Goal: Transaction & Acquisition: Purchase product/service

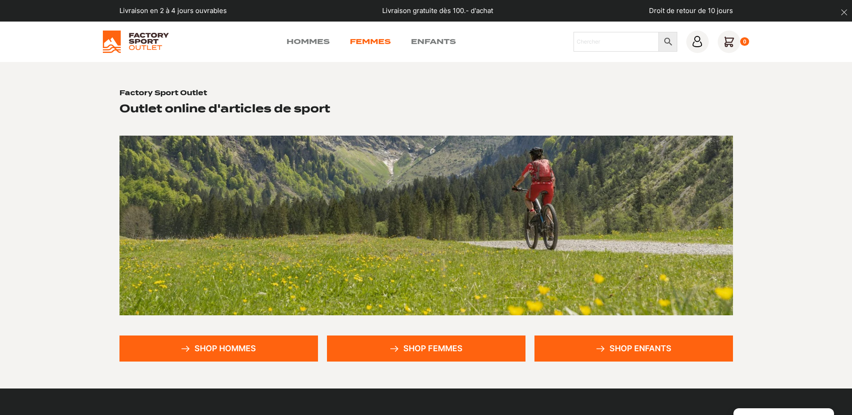
click at [378, 36] on link "Femmes" at bounding box center [370, 41] width 41 height 11
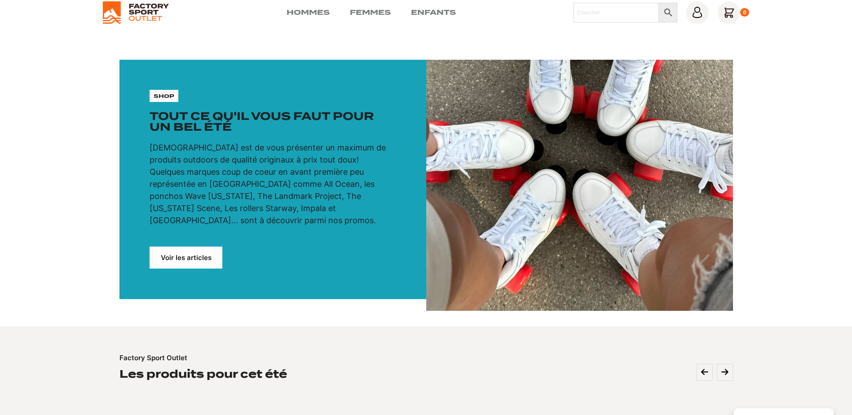
scroll to position [90, 0]
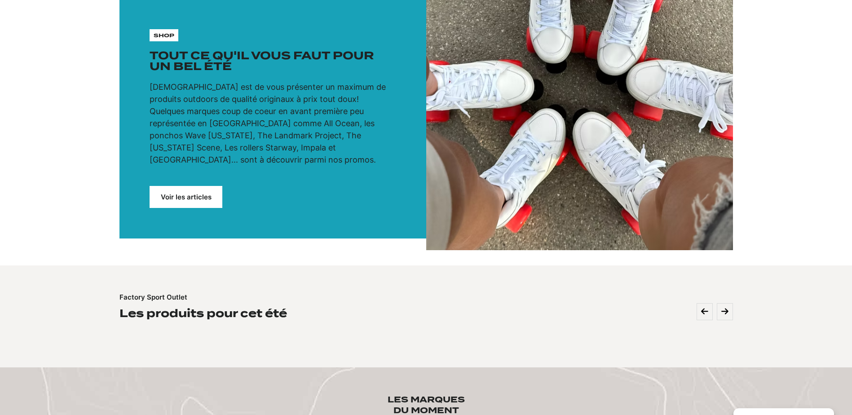
click at [158, 29] on div "shop Tout ce qu'il vous faut pour un bel été Notre mission est de vous présente…" at bounding box center [272, 118] width 307 height 239
click at [185, 186] on link "Voir les articles" at bounding box center [186, 197] width 73 height 22
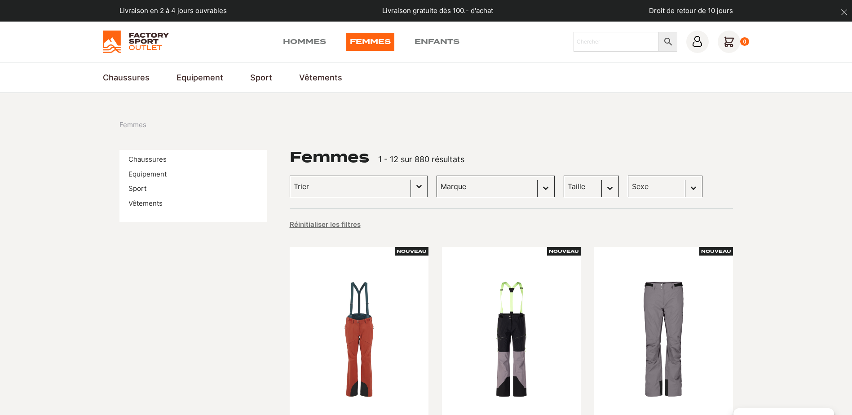
click at [590, 186] on select "Taille M (59) S (17) 38 (13) L (12) 36 (11) 37 (11) 39 (11) 40 (10) 42 (10) L/X…" at bounding box center [590, 187] width 55 height 22
click at [411, 185] on button "Basculer la liste" at bounding box center [419, 186] width 16 height 21
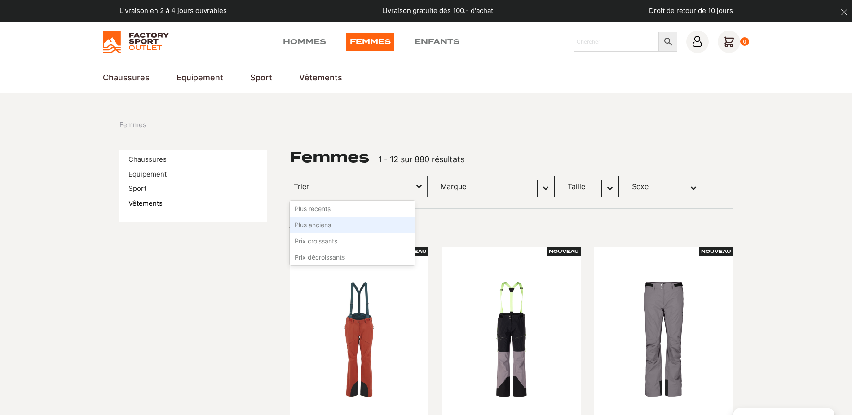
click at [143, 205] on link "Vêtements" at bounding box center [145, 203] width 34 height 9
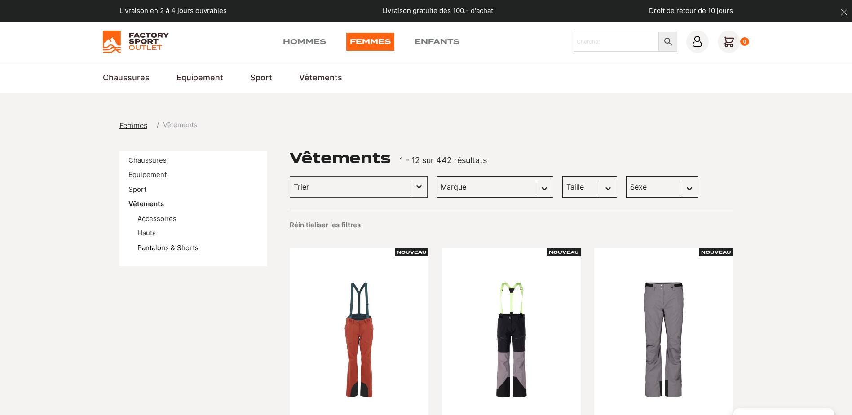
click at [165, 247] on link "Pantalons & Shorts" at bounding box center [167, 247] width 61 height 9
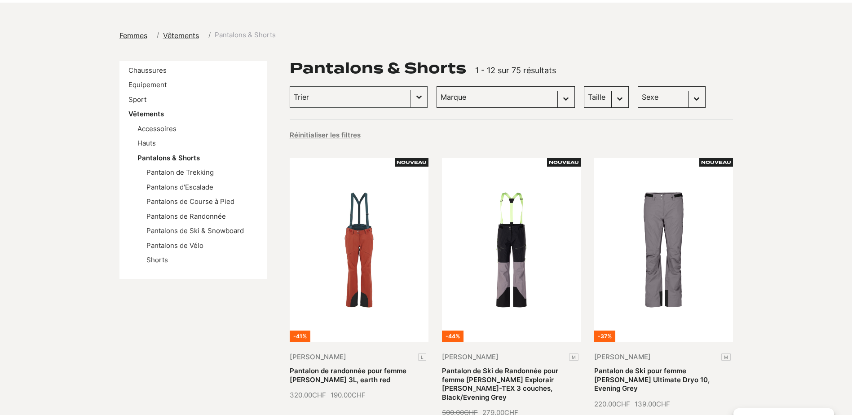
scroll to position [135, 0]
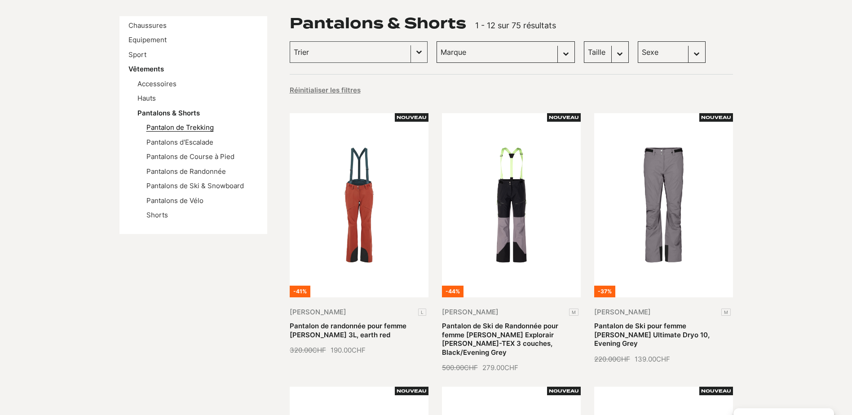
click at [166, 127] on link "Pantalon de Trekking" at bounding box center [179, 127] width 67 height 9
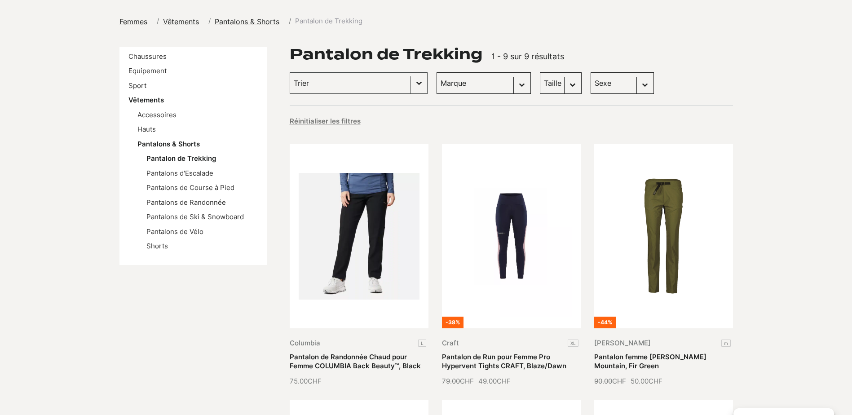
scroll to position [180, 0]
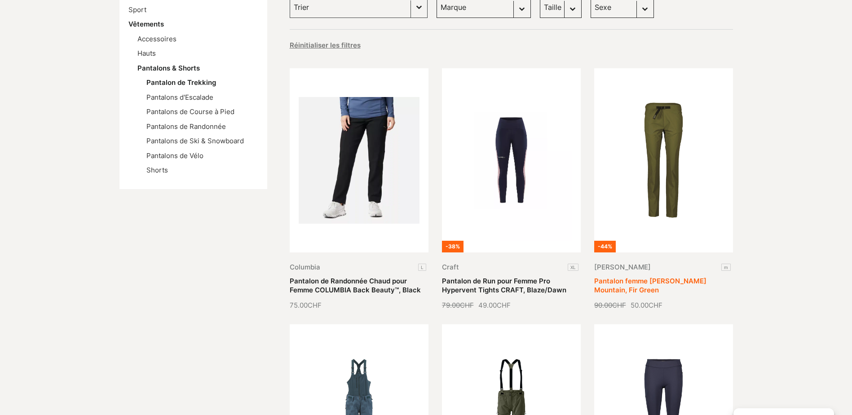
click at [671, 277] on link "Pantalon femme [PERSON_NAME] Mountain, Fir Green" at bounding box center [650, 286] width 112 height 18
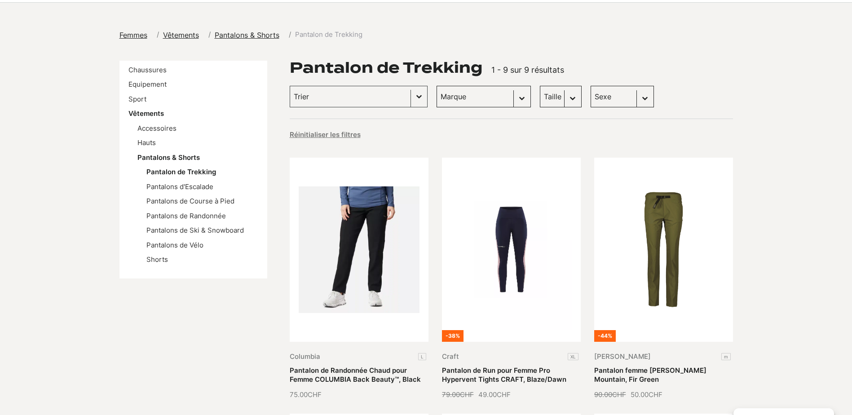
scroll to position [90, 0]
click at [194, 187] on link "Pantalons d'Escalade" at bounding box center [179, 187] width 67 height 9
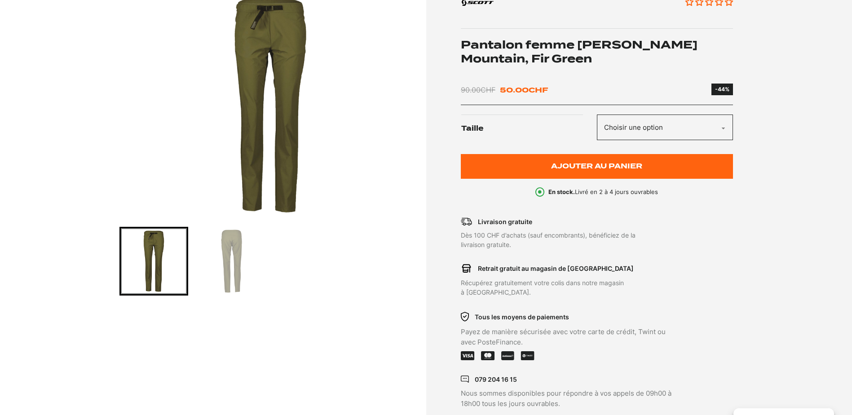
scroll to position [180, 0]
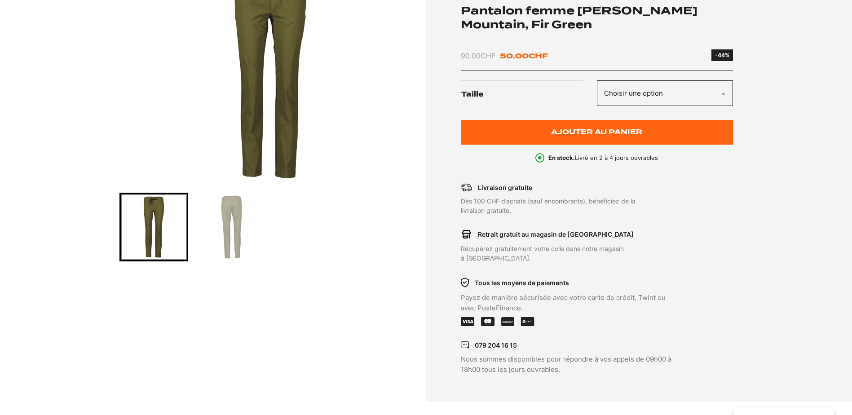
click at [233, 233] on img "Go to slide 2" at bounding box center [231, 227] width 66 height 66
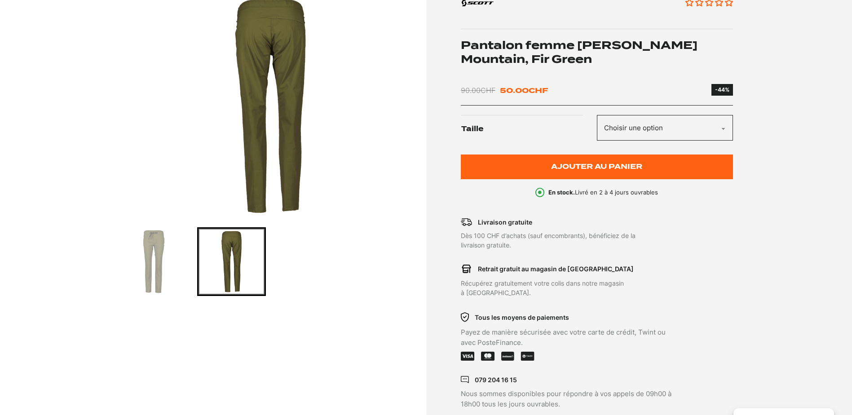
scroll to position [90, 0]
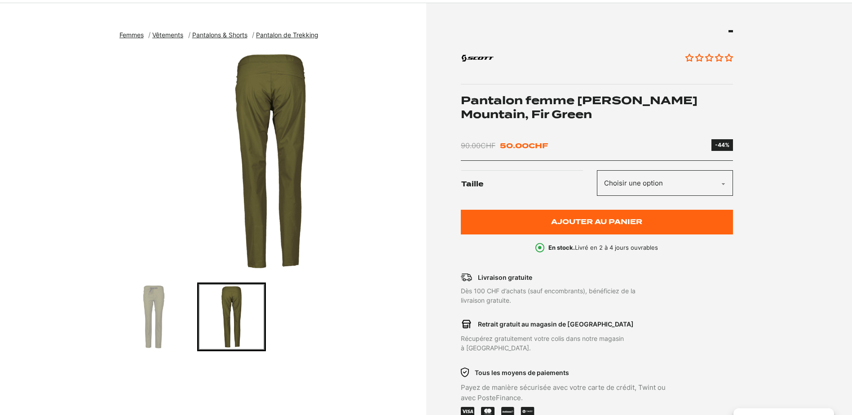
click at [162, 288] on img "Go to slide 1" at bounding box center [154, 317] width 66 height 66
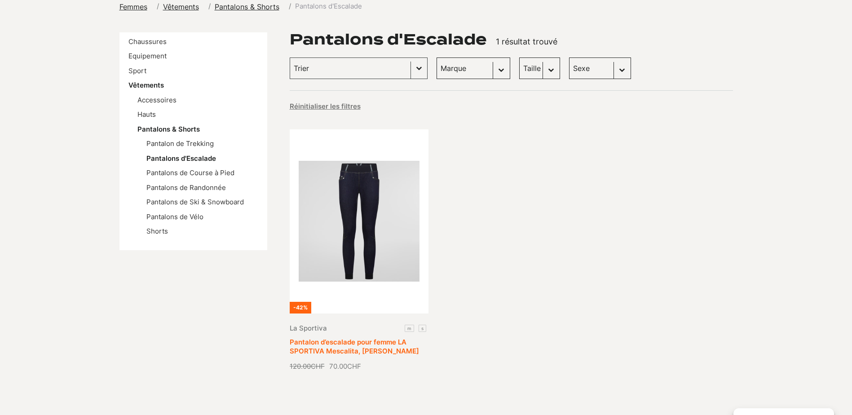
scroll to position [135, 0]
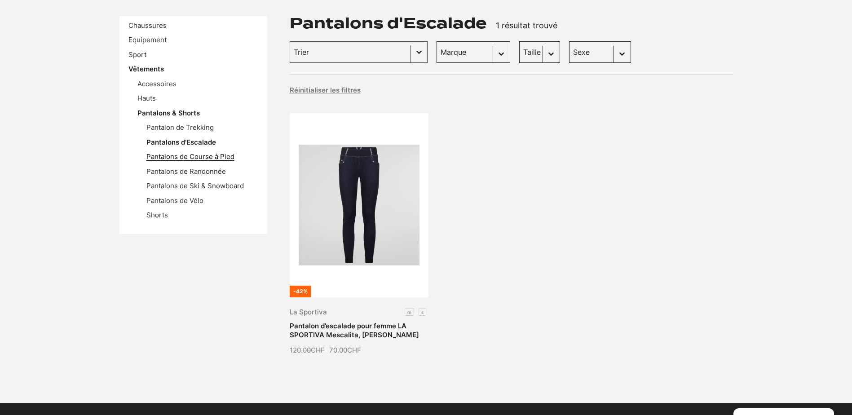
click at [205, 157] on link "Pantalons de Course à Pied" at bounding box center [190, 156] width 88 height 9
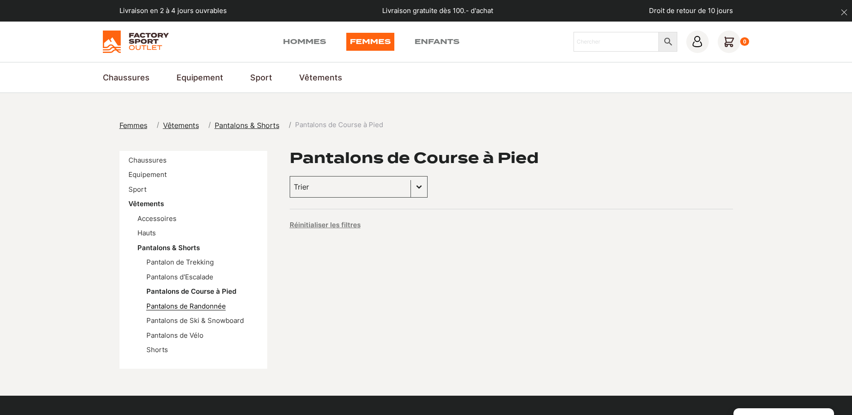
click at [185, 308] on link "Pantalons de Randonnée" at bounding box center [185, 306] width 79 height 9
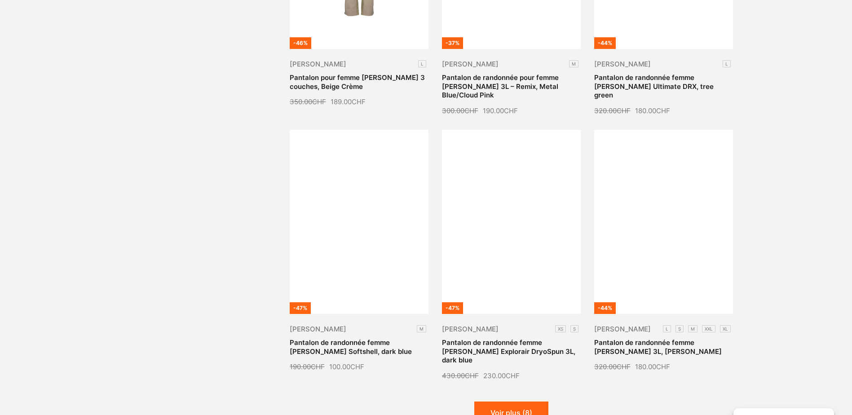
scroll to position [988, 0]
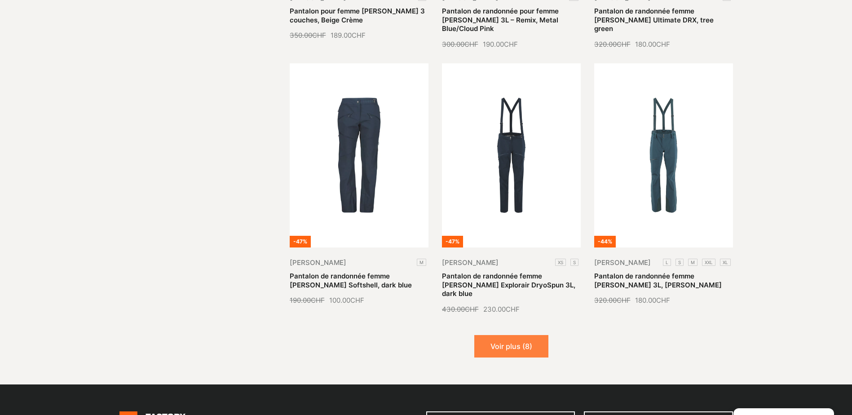
click at [501, 335] on button "Voir plus (8)" at bounding box center [511, 346] width 74 height 22
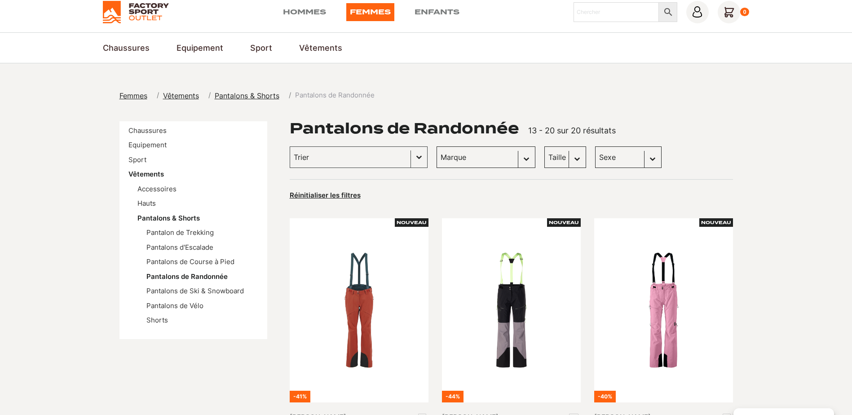
scroll to position [0, 0]
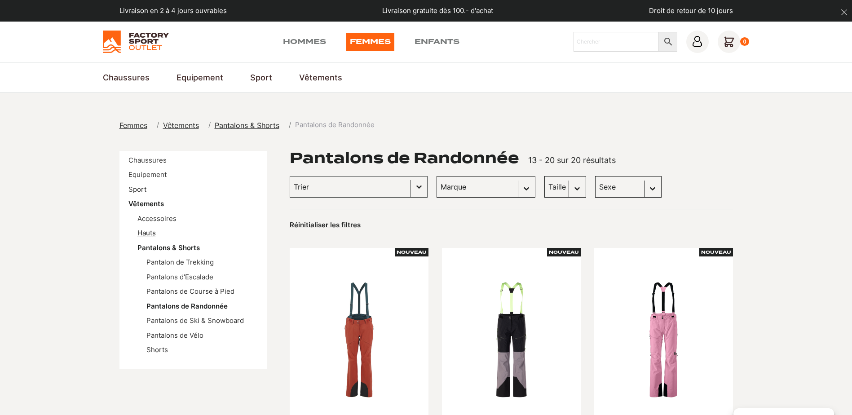
click at [145, 234] on link "Hauts" at bounding box center [146, 233] width 18 height 9
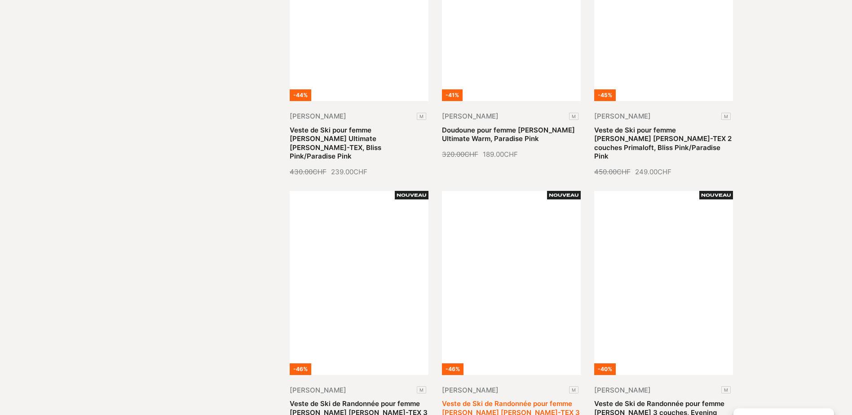
scroll to position [943, 0]
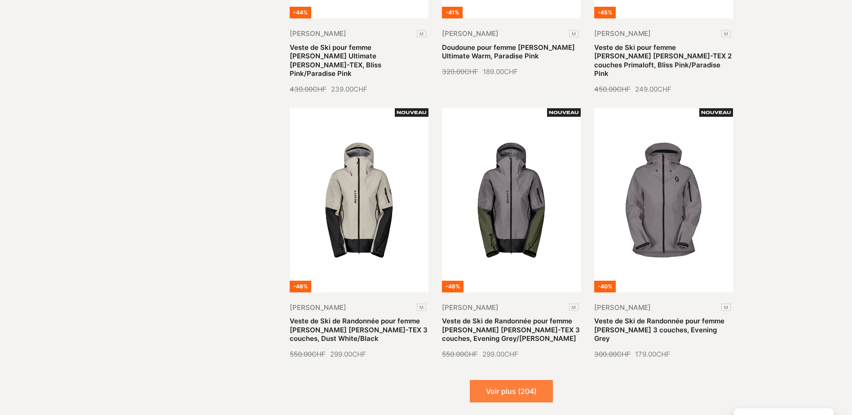
click at [508, 380] on button "Voir plus (204)" at bounding box center [511, 391] width 83 height 22
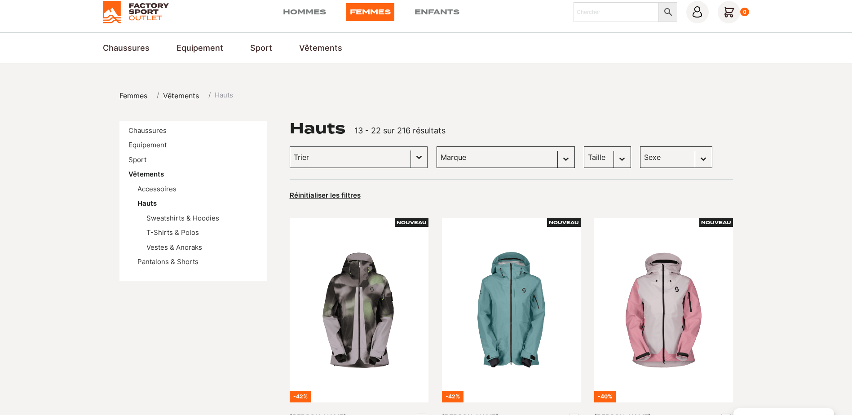
scroll to position [0, 0]
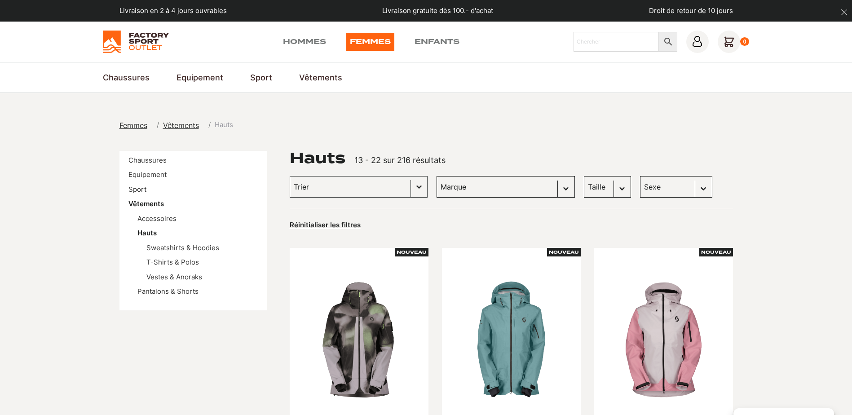
click at [135, 124] on span "Femmes" at bounding box center [133, 125] width 28 height 9
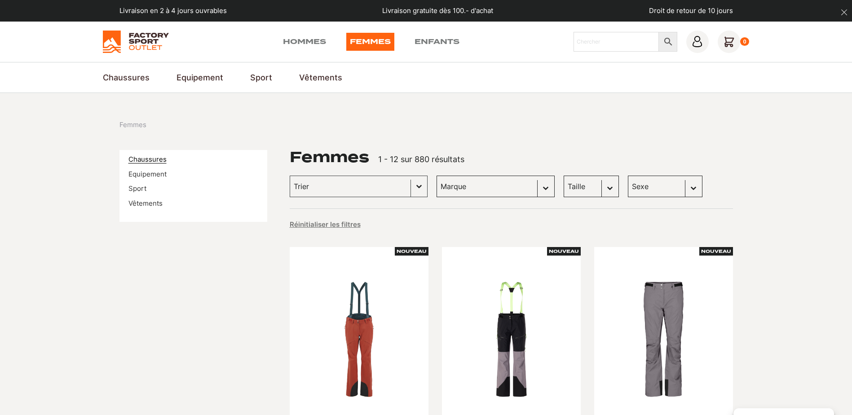
click at [150, 159] on link "Chaussures" at bounding box center [147, 159] width 38 height 9
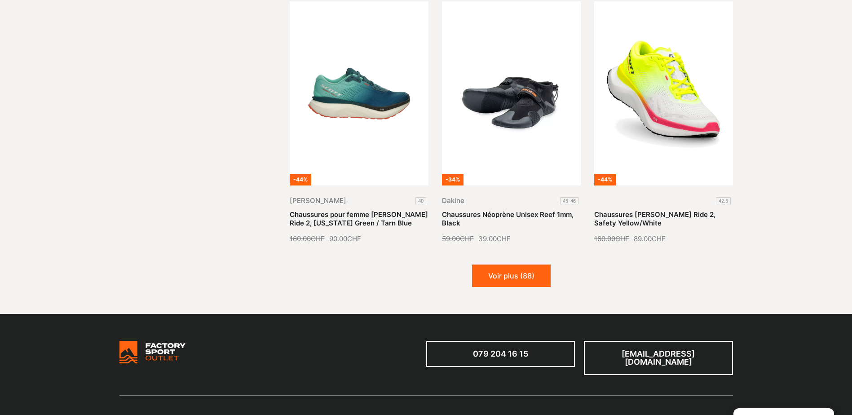
scroll to position [1033, 0]
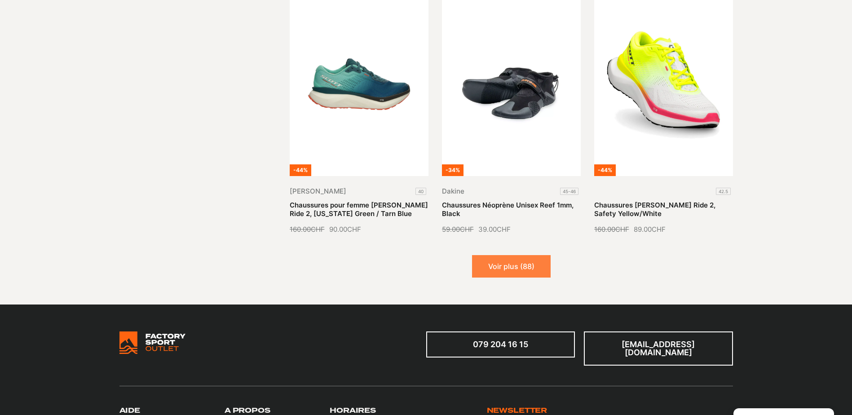
click at [530, 261] on button "Voir plus (88)" at bounding box center [511, 266] width 79 height 22
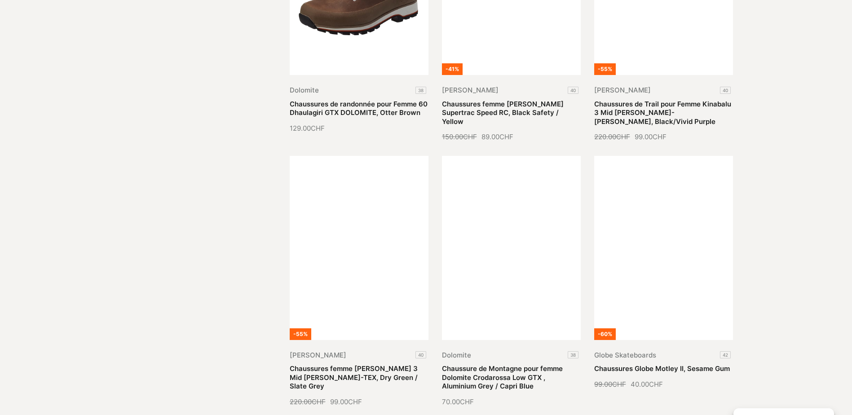
scroll to position [1661, 0]
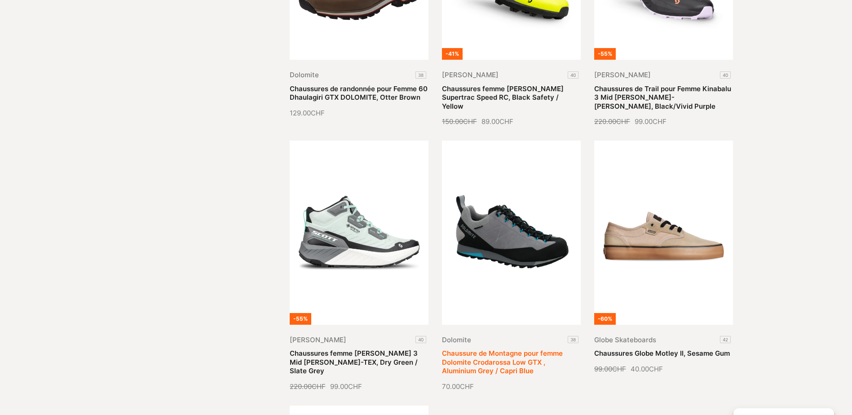
click at [515, 349] on link "Chaussure de Montagne pour femme Dolomite Crodarossa Low GTX , Aluminium Grey /…" at bounding box center [502, 362] width 121 height 26
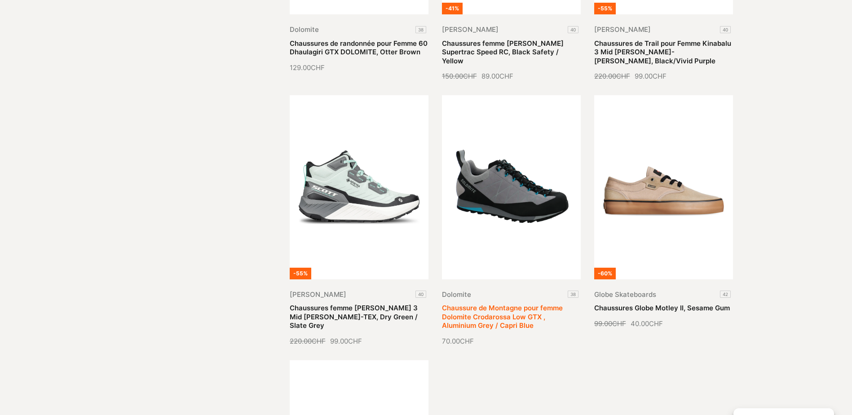
scroll to position [1706, 0]
click at [533, 304] on link "Chaussure de Montagne pour femme Dolomite Crodarossa Low GTX , Aluminium Grey /…" at bounding box center [502, 317] width 121 height 26
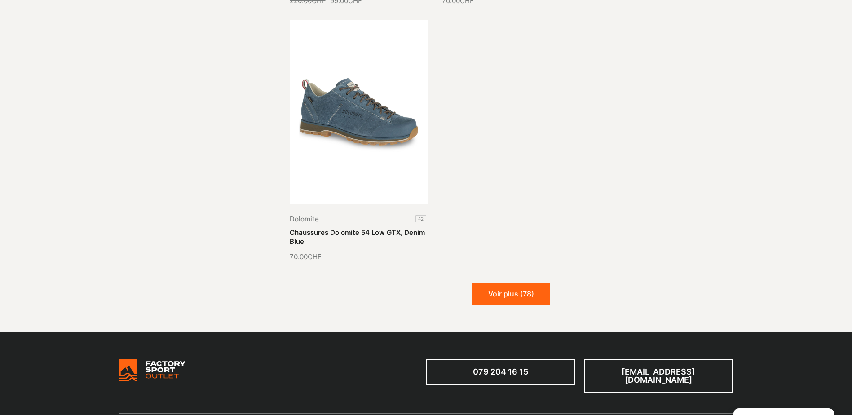
scroll to position [2065, 0]
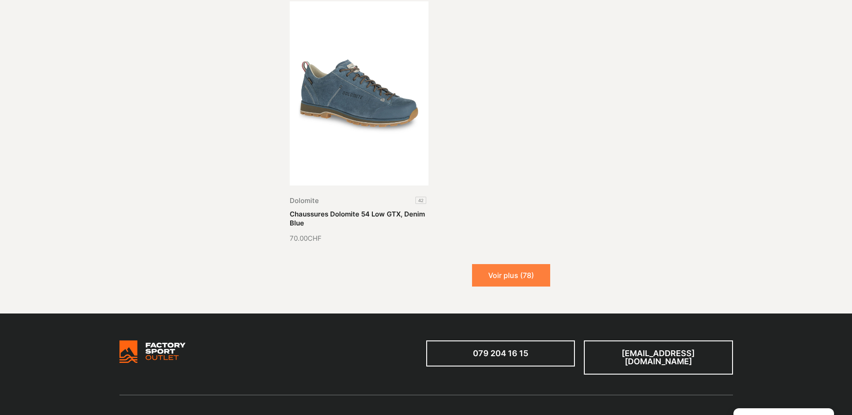
click at [515, 269] on button "Voir plus (78)" at bounding box center [511, 275] width 78 height 22
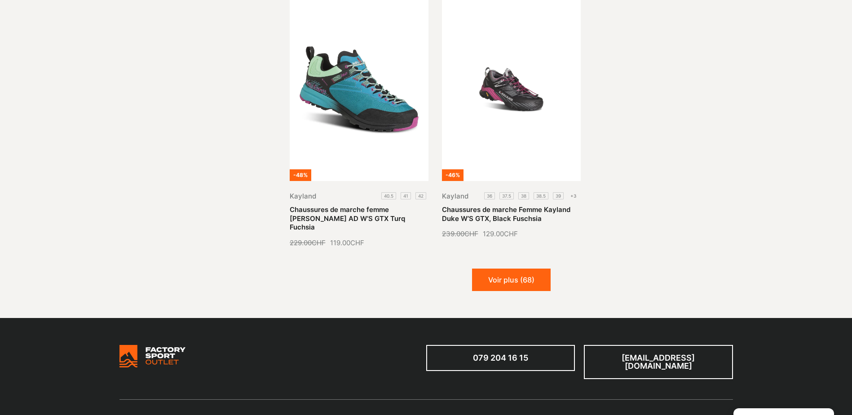
scroll to position [2874, 0]
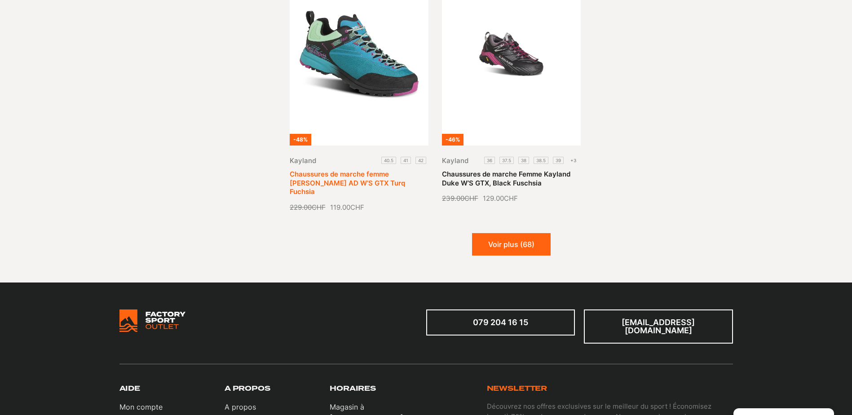
click at [357, 170] on link "Chaussures de marche femme Kayland Grimpeur AD W’S GTX Turq Fuchsia" at bounding box center [347, 183] width 115 height 26
click at [510, 233] on button "Voir plus (68)" at bounding box center [511, 244] width 79 height 22
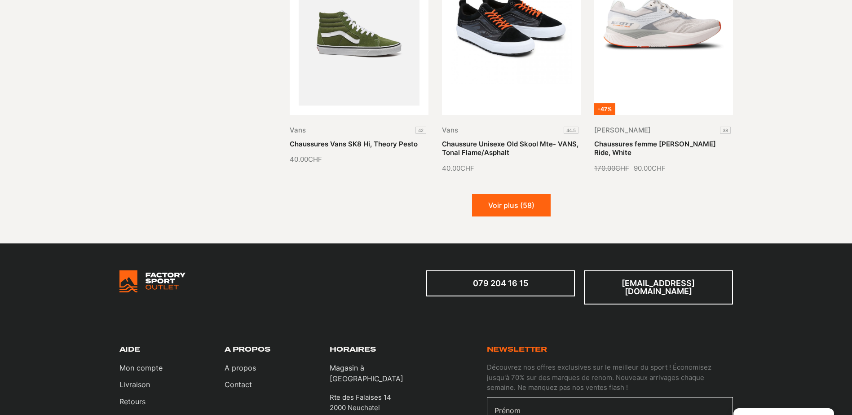
scroll to position [3727, 0]
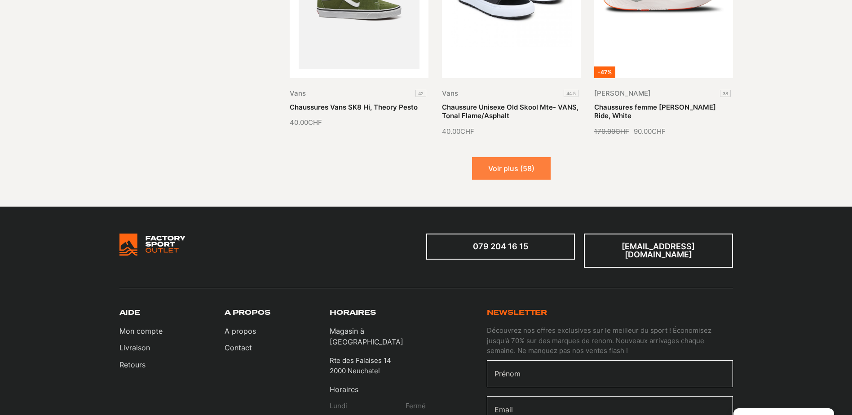
click at [512, 157] on button "Voir plus (58)" at bounding box center [511, 168] width 79 height 22
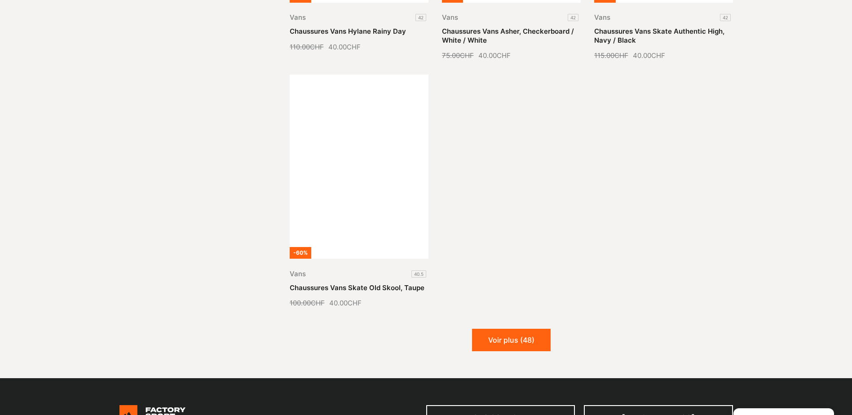
scroll to position [4580, 0]
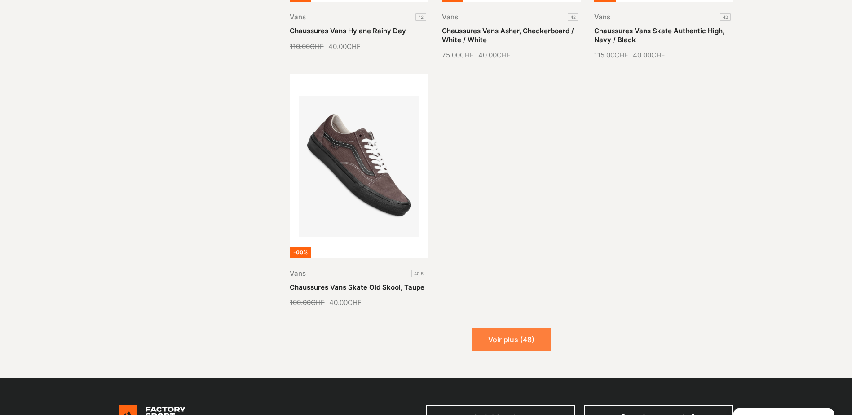
click at [488, 328] on button "Voir plus (48)" at bounding box center [511, 339] width 79 height 22
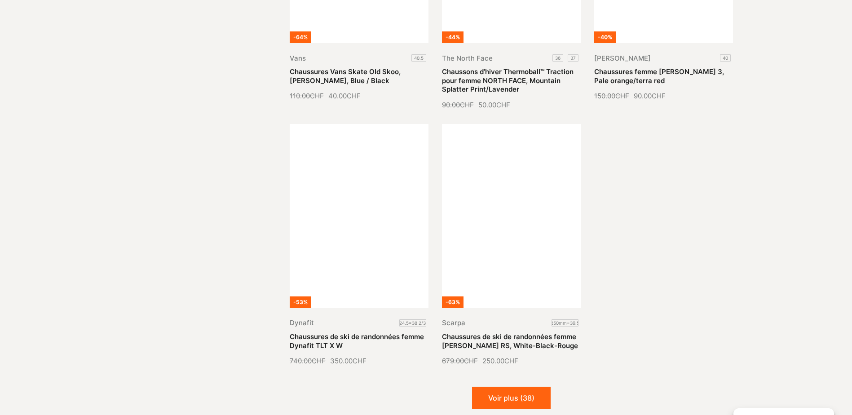
scroll to position [5388, 0]
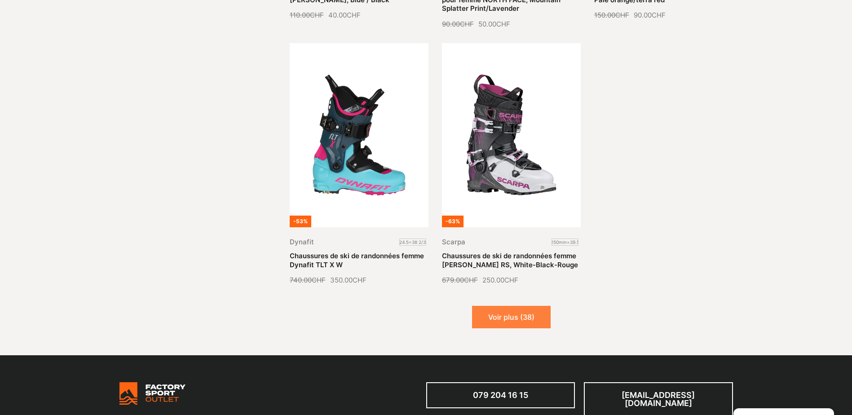
click at [522, 306] on button "Voir plus (38)" at bounding box center [511, 317] width 79 height 22
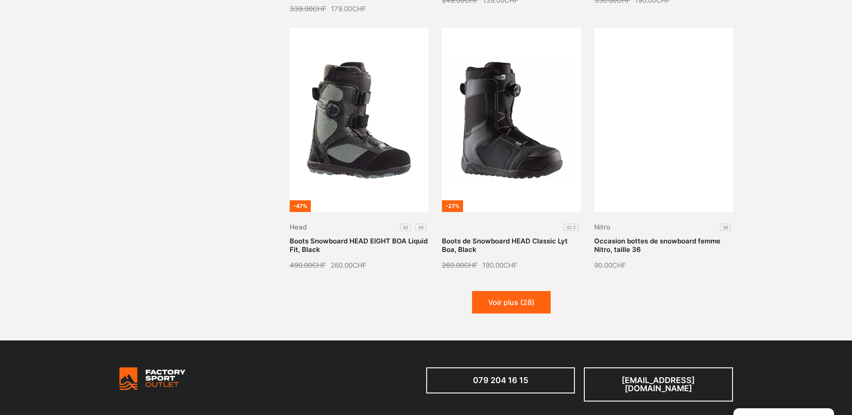
scroll to position [6241, 0]
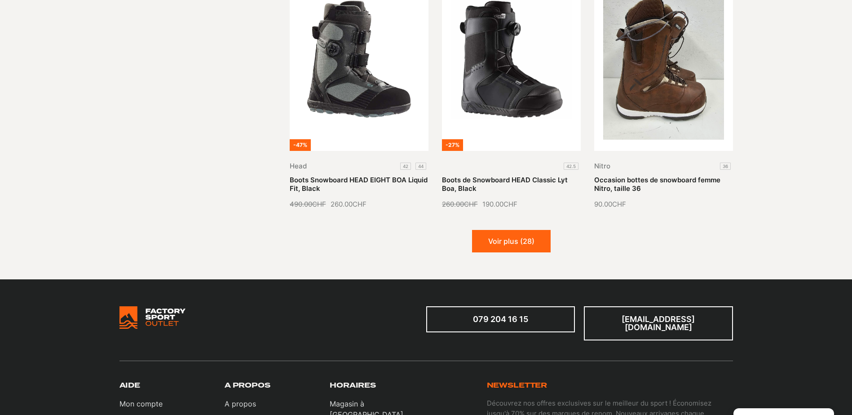
drag, startPoint x: 521, startPoint y: 203, endPoint x: 505, endPoint y: 220, distance: 24.1
click at [522, 230] on button "Voir plus (28)" at bounding box center [511, 241] width 79 height 22
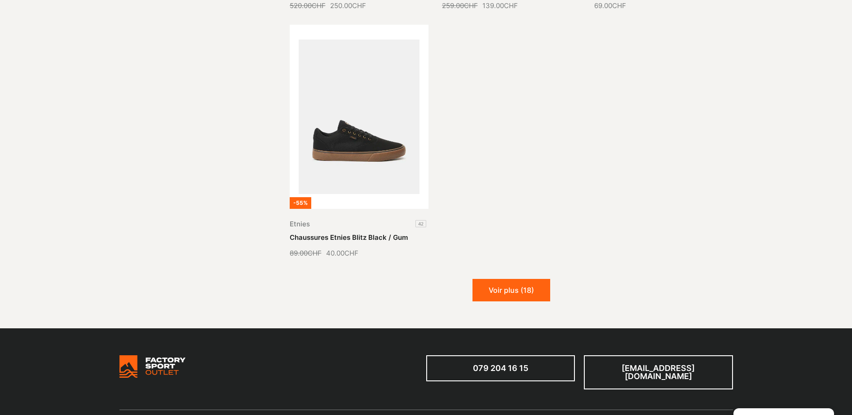
scroll to position [7229, 0]
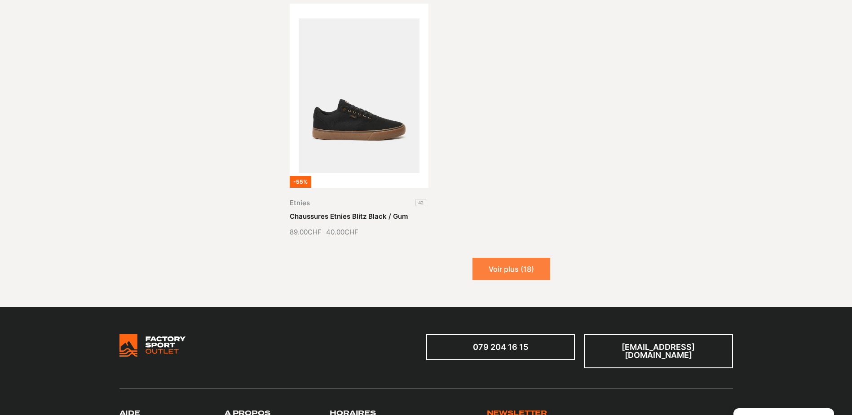
click at [505, 258] on button "Voir plus (18)" at bounding box center [511, 269] width 78 height 22
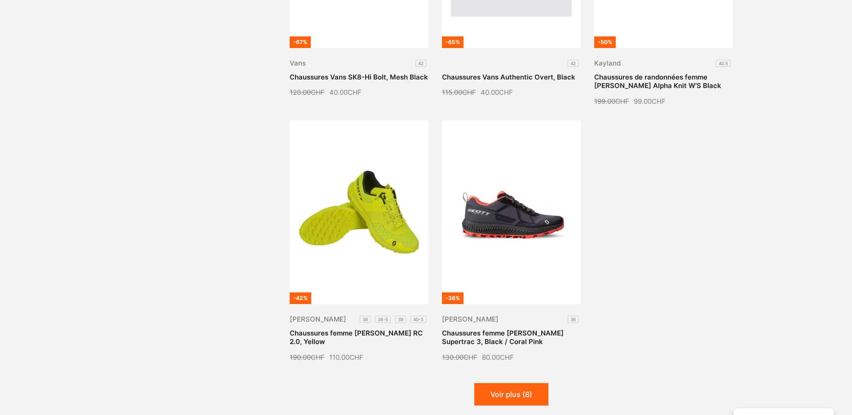
scroll to position [7902, 0]
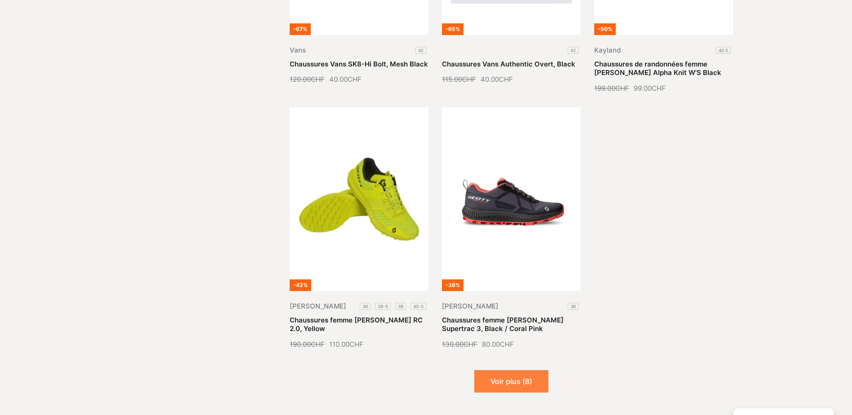
click at [535, 370] on button "Voir plus (8)" at bounding box center [511, 381] width 74 height 22
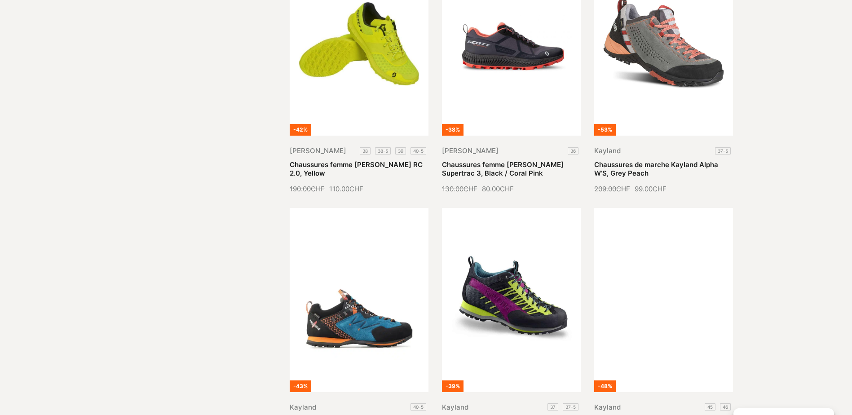
scroll to position [8082, 0]
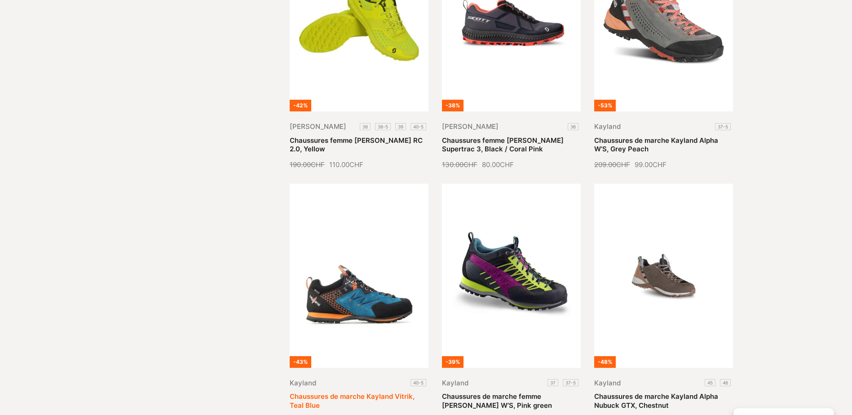
click at [362, 392] on link "Chaussures de marche Kayland Vitrik, Teal Blue" at bounding box center [352, 401] width 125 height 18
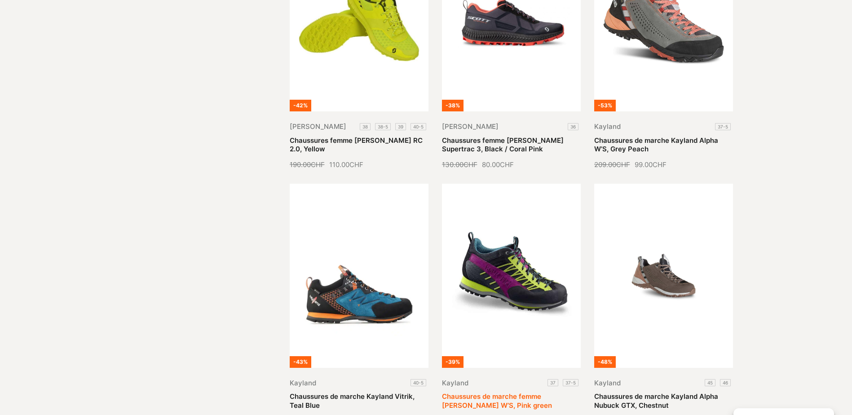
click at [530, 392] on link "Chaussures de marche femme [PERSON_NAME] W’S, Pink green" at bounding box center [497, 401] width 110 height 18
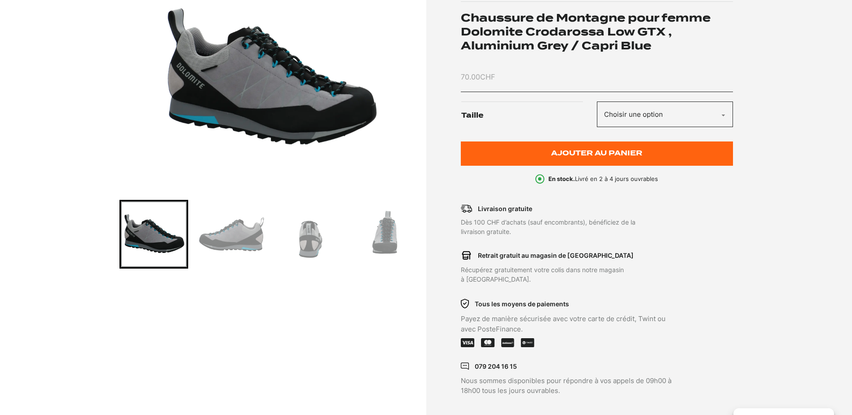
scroll to position [180, 0]
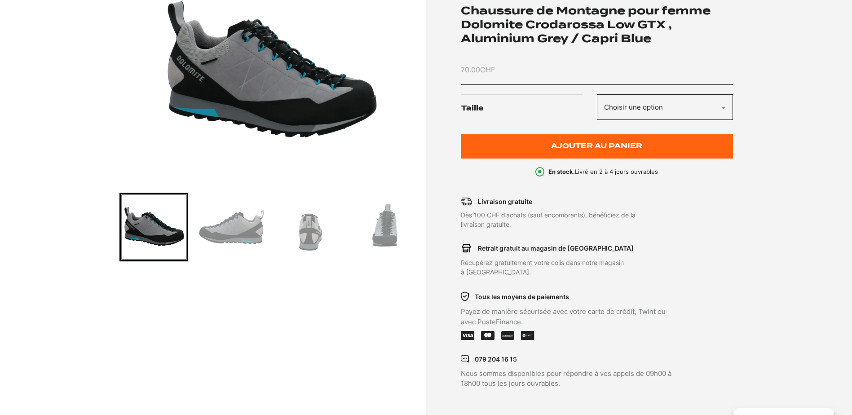
click at [233, 230] on img "Go to slide 2" at bounding box center [231, 227] width 66 height 66
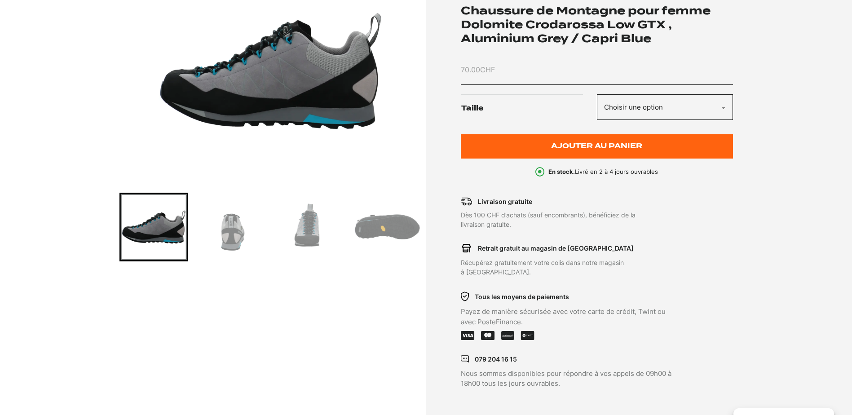
click at [314, 229] on img "Go to slide 4" at bounding box center [309, 227] width 66 height 66
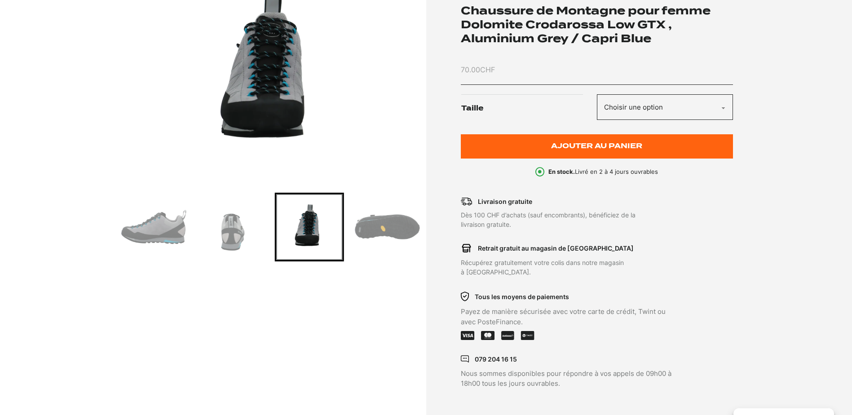
click at [390, 224] on img "Go to slide 5" at bounding box center [387, 227] width 66 height 66
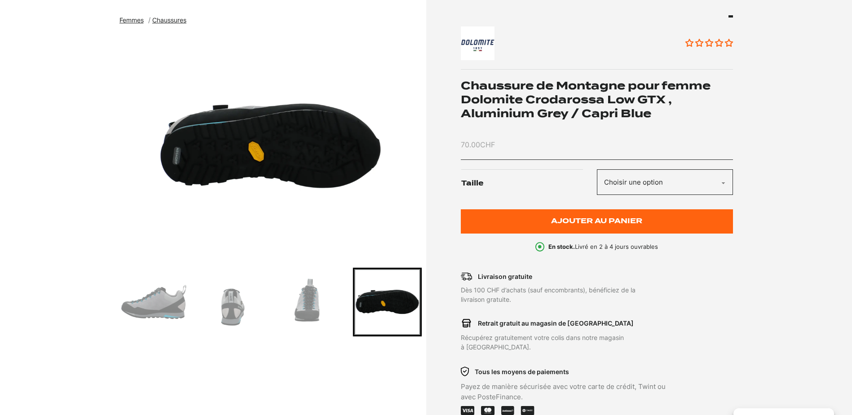
scroll to position [90, 0]
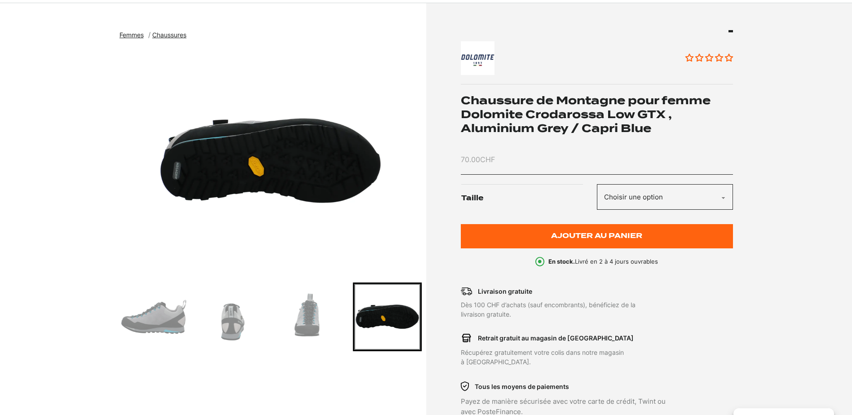
click at [724, 196] on select "Choisir une option 38" at bounding box center [665, 197] width 136 height 26
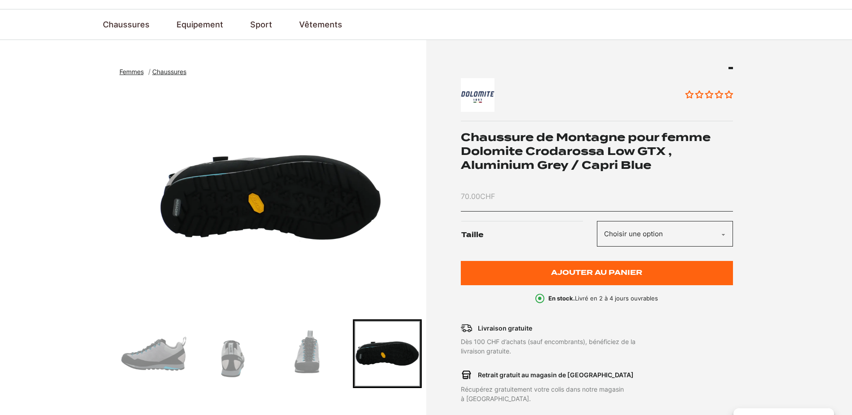
scroll to position [45, 0]
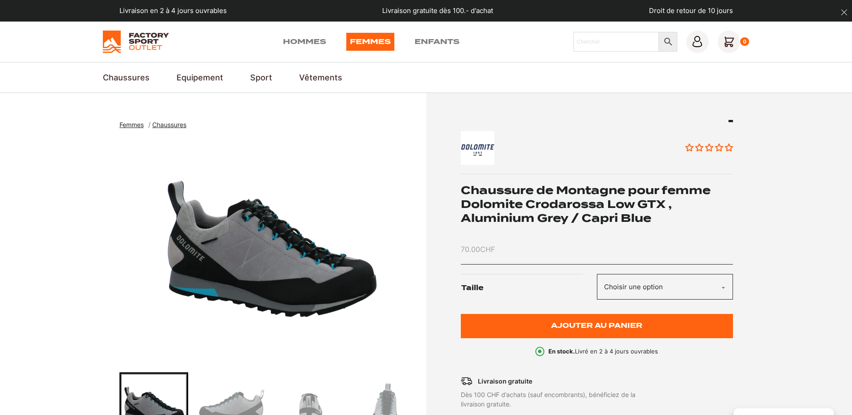
click at [723, 286] on select "Choisir une option 38" at bounding box center [665, 287] width 136 height 26
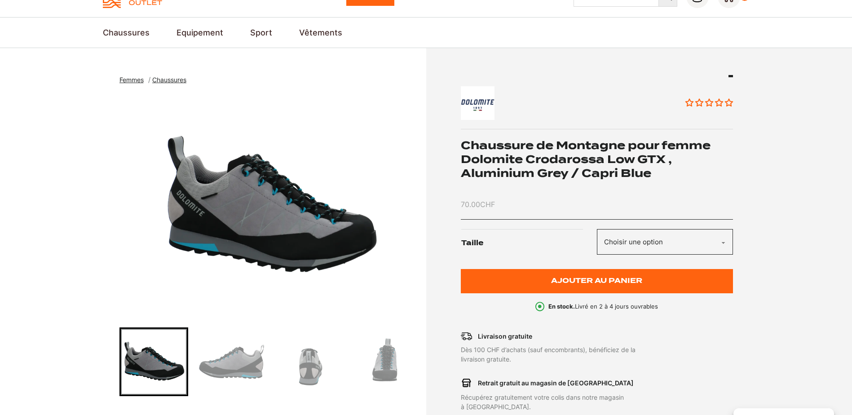
click at [676, 238] on select "Choisir une option 38" at bounding box center [665, 242] width 136 height 26
select select "38"
click at [597, 229] on select "Choisir une option 38" at bounding box center [665, 242] width 136 height 26
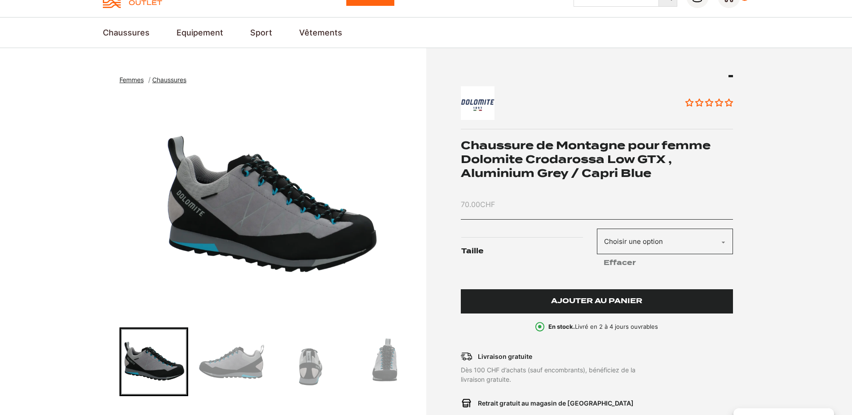
click at [616, 299] on span "Ajouter au panier" at bounding box center [596, 301] width 91 height 8
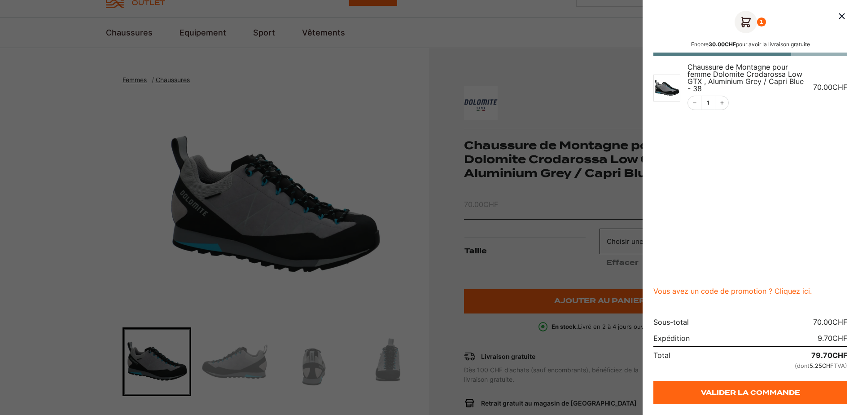
click at [839, 9] on div "1 Encore 30.00 CHF pour avoir la livraison gratuite Chaussure de Montagne pour …" at bounding box center [751, 207] width 216 height 415
click at [841, 17] on icon "Fermer le panier" at bounding box center [842, 16] width 11 height 11
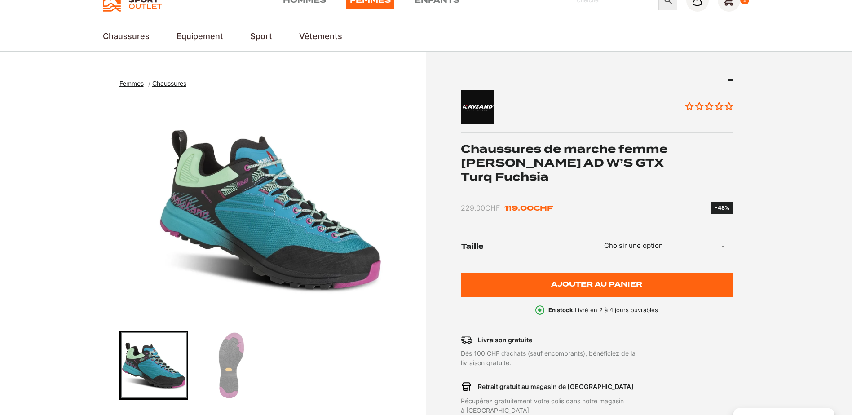
scroll to position [90, 0]
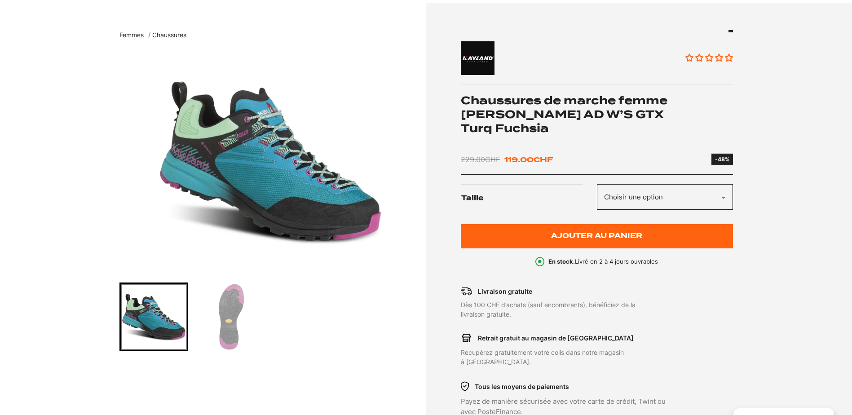
click at [222, 307] on img "Go to slide 2" at bounding box center [231, 317] width 66 height 66
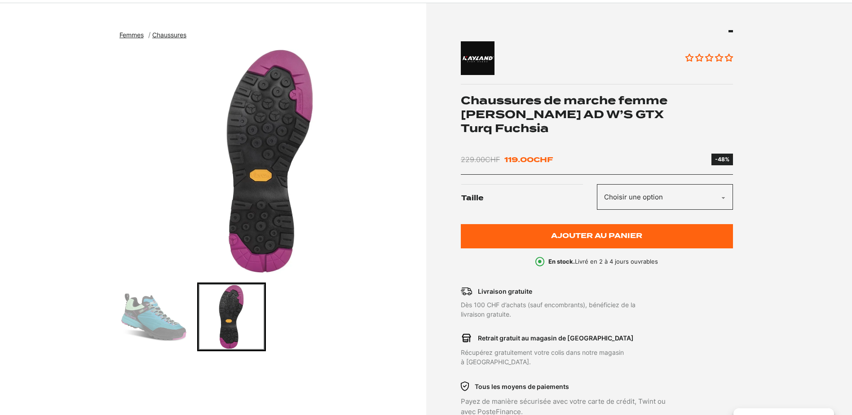
click at [169, 301] on img "Go to slide 1" at bounding box center [154, 317] width 66 height 66
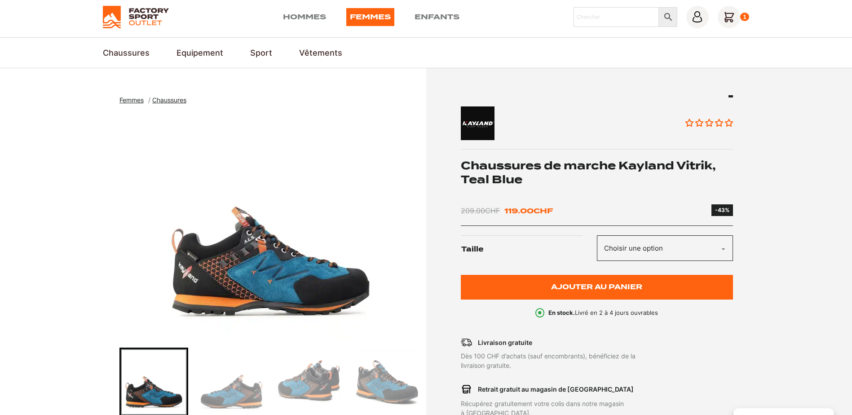
scroll to position [45, 0]
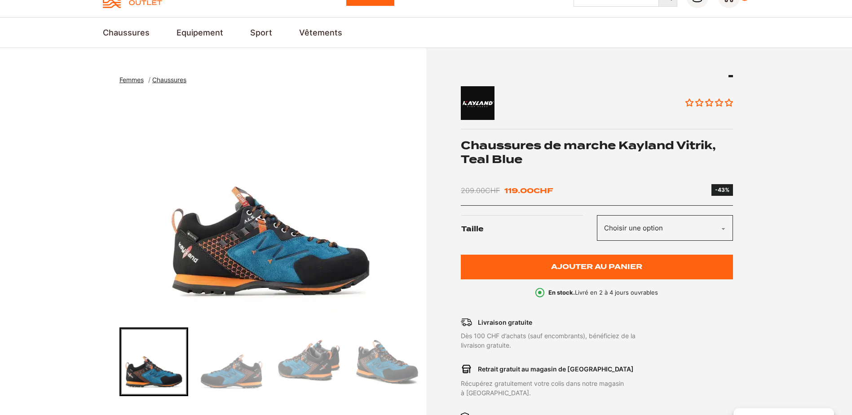
click at [232, 376] on img "Go to slide 2" at bounding box center [231, 362] width 66 height 66
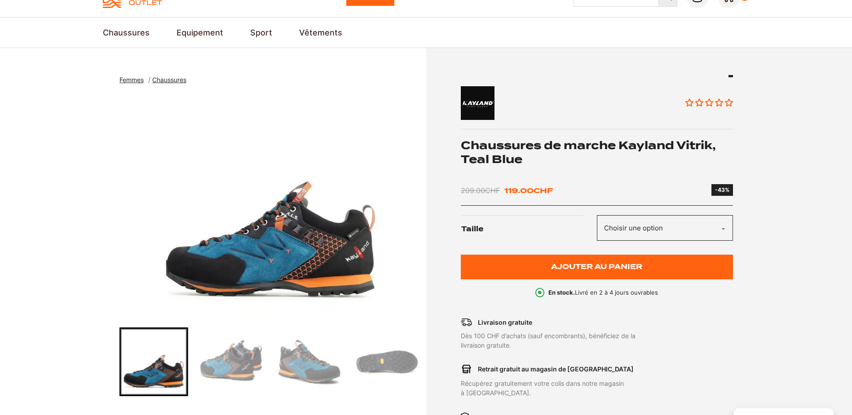
click at [246, 362] on img "Go to slide 3" at bounding box center [231, 362] width 66 height 66
click at [226, 363] on img "Go to slide 3" at bounding box center [231, 362] width 66 height 66
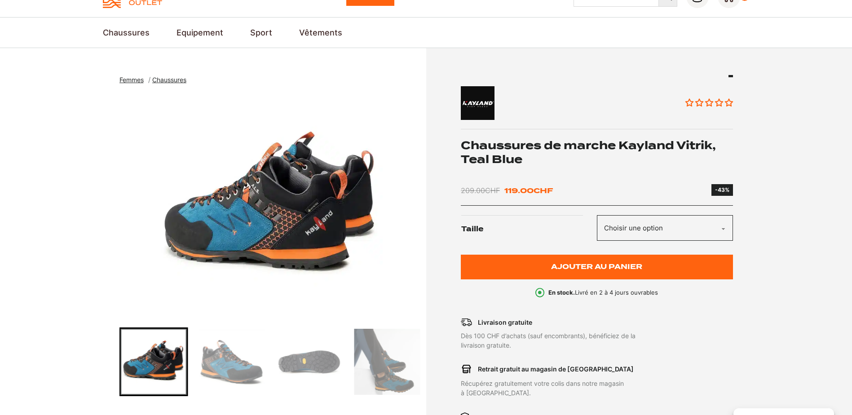
click at [236, 358] on img "Go to slide 4" at bounding box center [231, 362] width 66 height 66
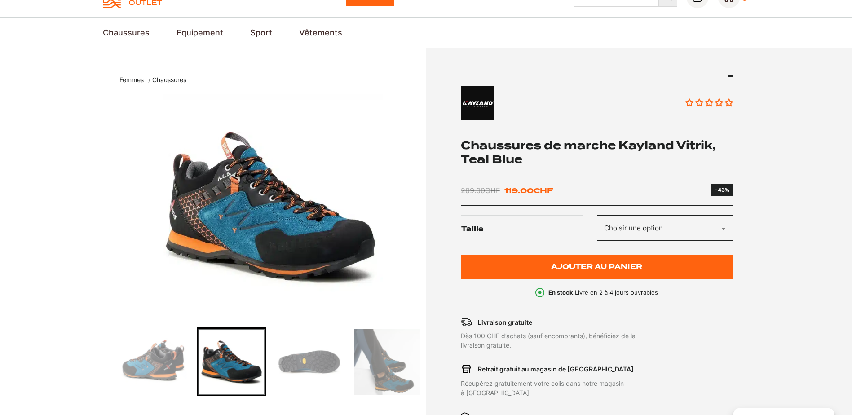
click at [301, 361] on img "Go to slide 5" at bounding box center [309, 362] width 66 height 66
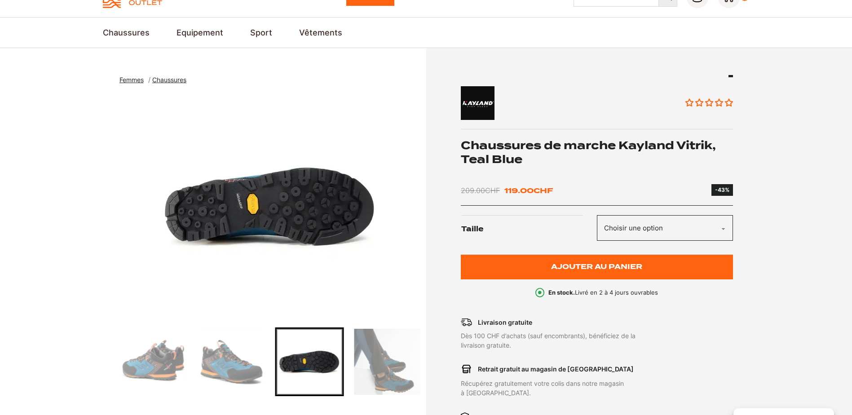
click at [386, 385] on img "Go to slide 6" at bounding box center [387, 362] width 66 height 66
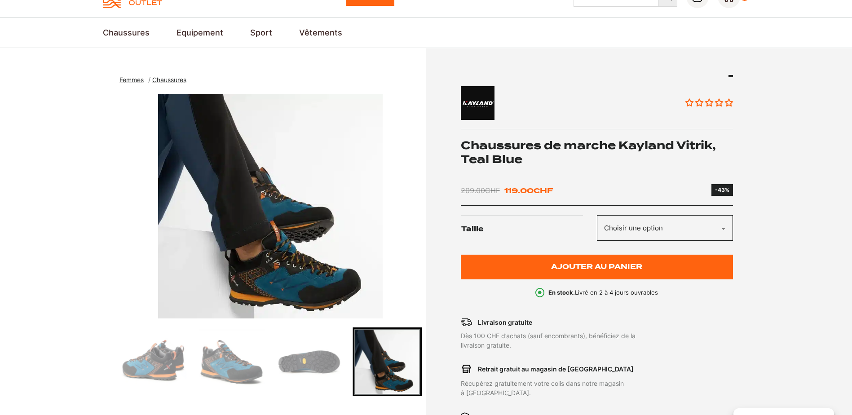
click at [312, 353] on img "Go to slide 5" at bounding box center [309, 362] width 66 height 66
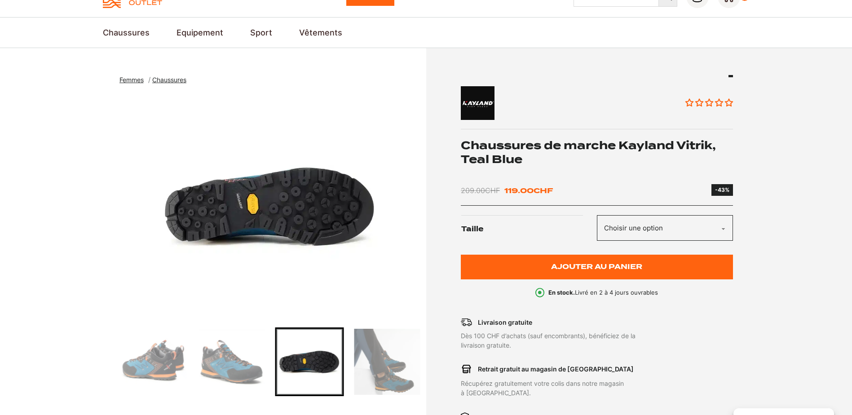
click at [361, 354] on img "Go to slide 6" at bounding box center [387, 362] width 66 height 66
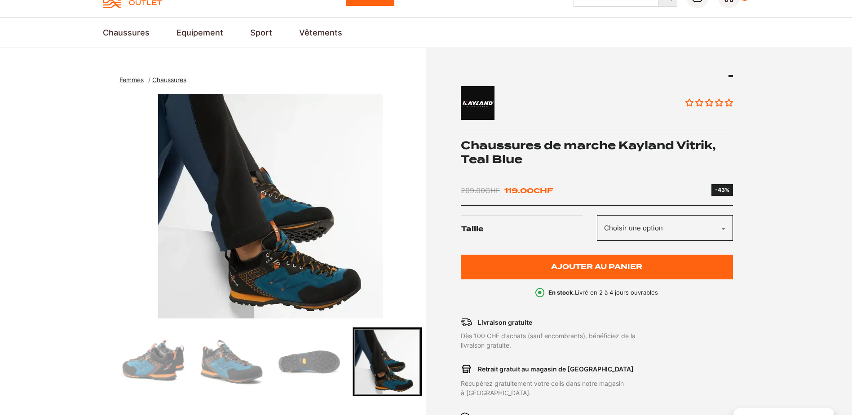
click at [638, 235] on select "Choisir une option 40.5" at bounding box center [665, 228] width 136 height 26
